Goal: Check status

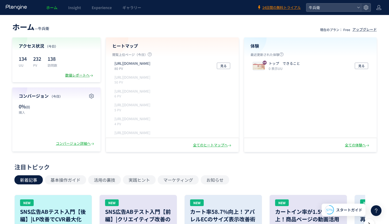
click at [87, 77] on div "数値レポートへ" at bounding box center [79, 75] width 29 height 5
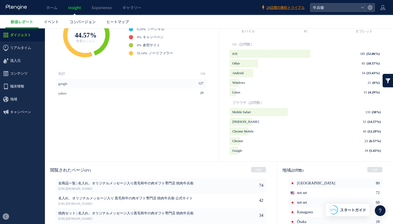
scroll to position [186, 0]
click at [147, 54] on span "55.14%" at bounding box center [142, 53] width 10 height 4
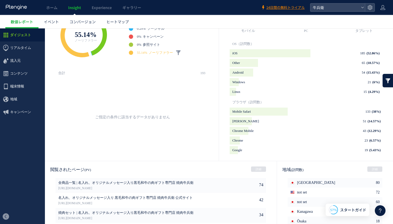
click at [147, 54] on span "55.14%" at bounding box center [142, 53] width 10 height 4
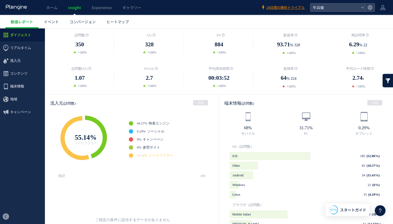
scroll to position [77, 0]
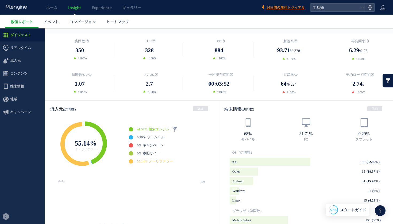
click at [145, 129] on span "44.57%" at bounding box center [142, 129] width 10 height 4
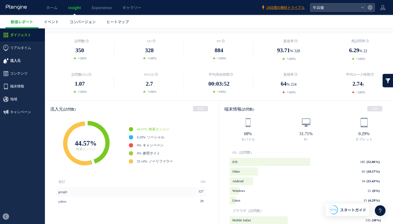
click at [31, 58] on span "流入元" at bounding box center [22, 60] width 45 height 13
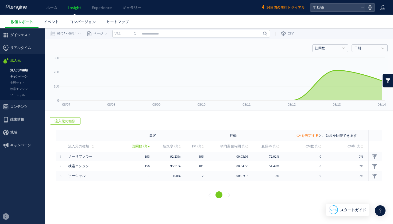
click at [35, 77] on link "キャンペーン" at bounding box center [22, 76] width 45 height 6
